Goal: Task Accomplishment & Management: Complete application form

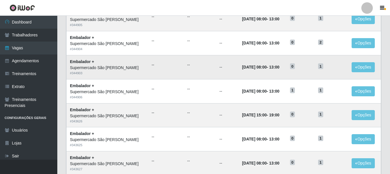
scroll to position [86, 0]
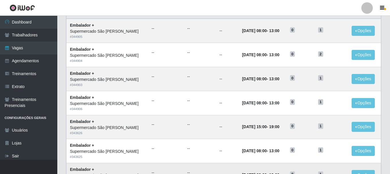
scroll to position [57, 0]
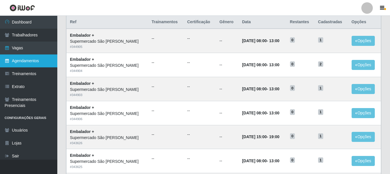
click at [31, 64] on link "Agendamentos" at bounding box center [28, 61] width 57 height 13
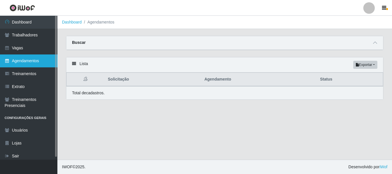
click at [22, 62] on link "Agendamentos" at bounding box center [28, 61] width 57 height 13
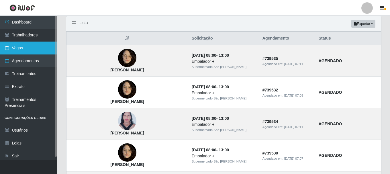
scroll to position [29, 0]
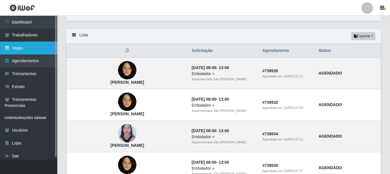
click at [25, 50] on link "Vagas" at bounding box center [28, 48] width 57 height 13
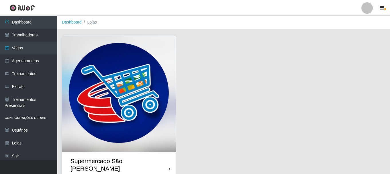
click at [129, 87] on img at bounding box center [119, 94] width 114 height 116
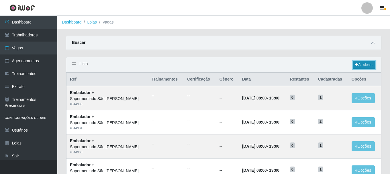
click at [365, 65] on link "Adicionar" at bounding box center [364, 65] width 23 height 8
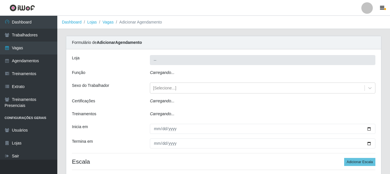
type input "Supermercado São [PERSON_NAME]"
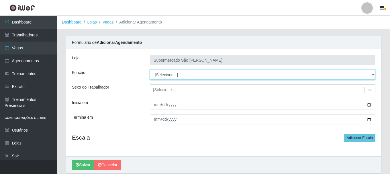
click at [201, 74] on select "[Selecione...] ASG ASG + ASG ++ Embalador Embalador + Embalador ++" at bounding box center [263, 75] width 226 height 10
select select "70"
click at [150, 70] on select "[Selecione...] ASG ASG + ASG ++ Embalador Embalador + Embalador ++" at bounding box center [263, 75] width 226 height 10
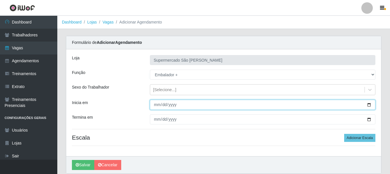
click at [154, 106] on input "Inicia em" at bounding box center [263, 105] width 226 height 10
type input "2025-09-20"
click at [72, 160] on button "Salvar" at bounding box center [83, 165] width 22 height 10
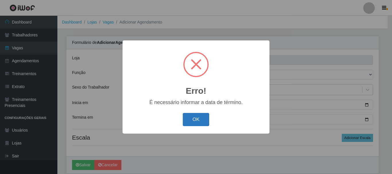
click at [191, 118] on button "OK" at bounding box center [196, 119] width 27 height 13
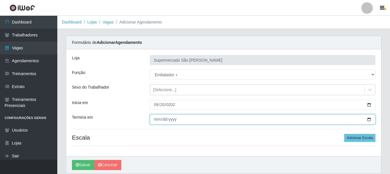
click at [156, 121] on input "Termina em" at bounding box center [263, 119] width 226 height 10
type input "2025-09-20"
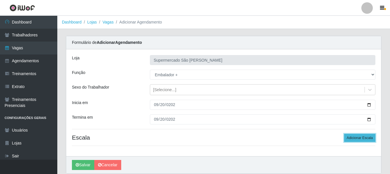
click at [356, 139] on button "Adicionar Escala" at bounding box center [360, 138] width 31 height 8
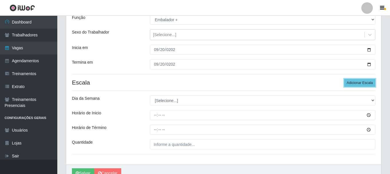
scroll to position [57, 0]
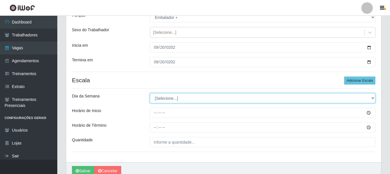
click at [184, 100] on select "[Selecione...] Segunda Terça Quarta Quinta Sexta Sábado Domingo" at bounding box center [263, 98] width 226 height 10
select select "6"
click at [150, 93] on select "[Selecione...] Segunda Terça Quarta Quinta Sexta Sábado Domingo" at bounding box center [263, 98] width 226 height 10
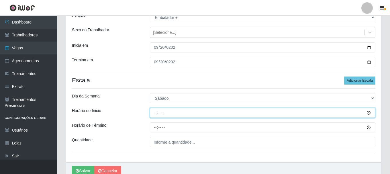
click at [153, 113] on input "Horário de Inicio" at bounding box center [263, 113] width 226 height 10
type input "15:00"
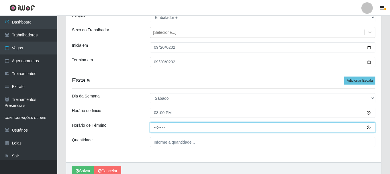
click at [158, 127] on input "Horário de Término" at bounding box center [263, 128] width 226 height 10
type input "19:00"
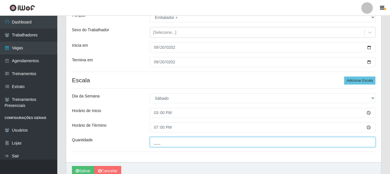
click at [159, 142] on input "___" at bounding box center [263, 142] width 226 height 10
type input "1__"
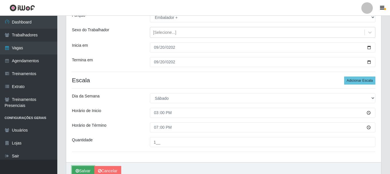
click at [85, 167] on button "Salvar" at bounding box center [83, 171] width 22 height 10
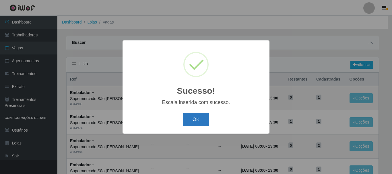
click at [192, 119] on button "OK" at bounding box center [196, 119] width 27 height 13
